Goal: Obtain resource: Download file/media

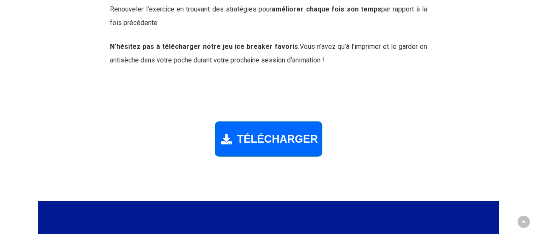
scroll to position [1226, 0]
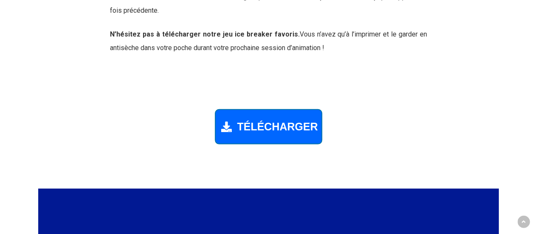
click at [286, 129] on span "TÉLÉCHARGER" at bounding box center [277, 127] width 81 height 12
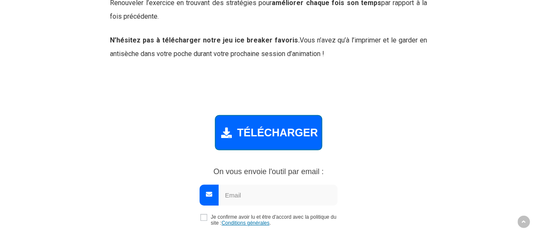
scroll to position [1219, 0]
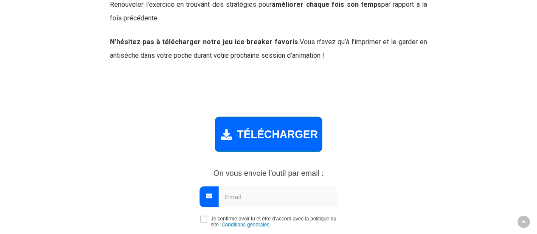
click at [306, 193] on input "email" at bounding box center [278, 196] width 119 height 21
type input "[EMAIL_ADDRESS][DOMAIN_NAME]"
click at [203, 218] on input "checkbox" at bounding box center [203, 219] width 7 height 7
checkbox input "true"
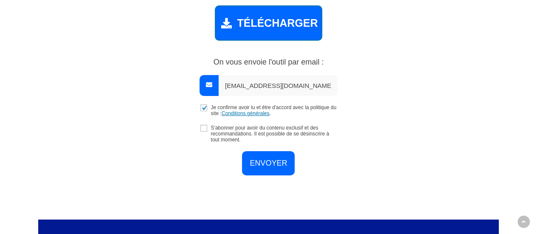
scroll to position [1333, 0]
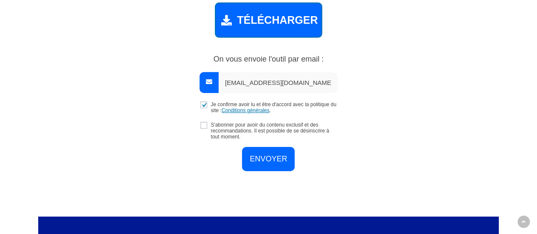
click at [265, 159] on input "ENVOYER" at bounding box center [268, 159] width 53 height 24
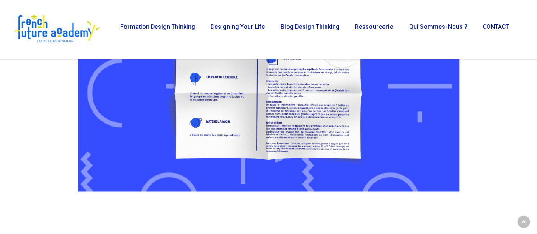
scroll to position [629, 0]
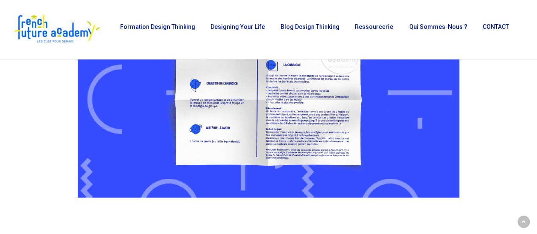
click at [298, 130] on img at bounding box center [269, 92] width 382 height 210
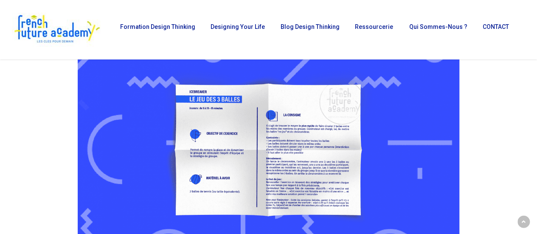
scroll to position [579, 0]
